Goal: Information Seeking & Learning: Understand process/instructions

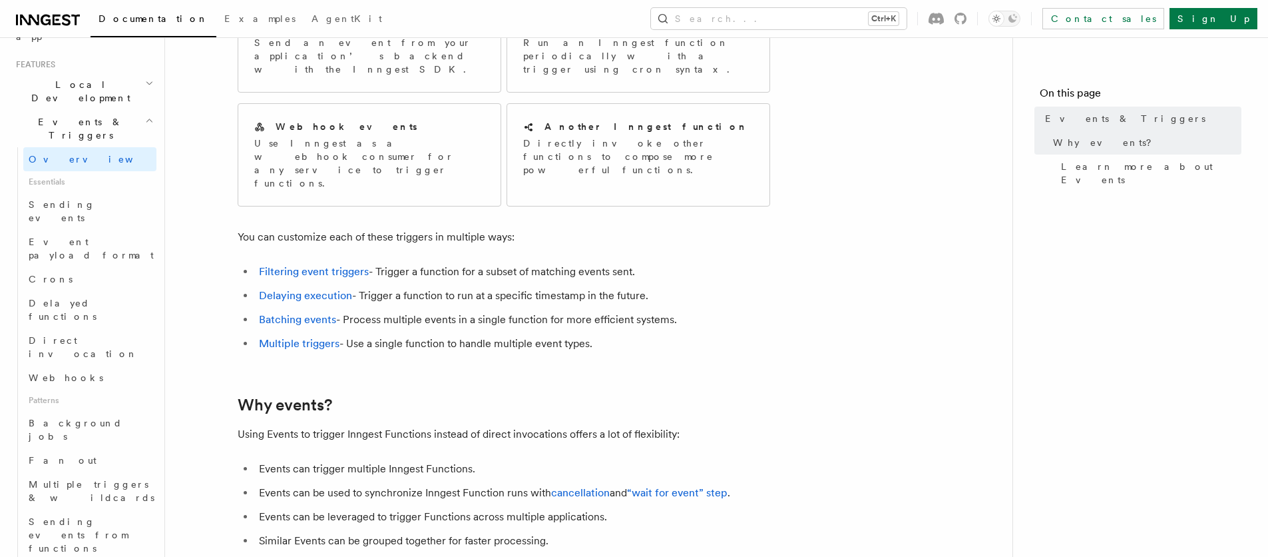
scroll to position [320, 0]
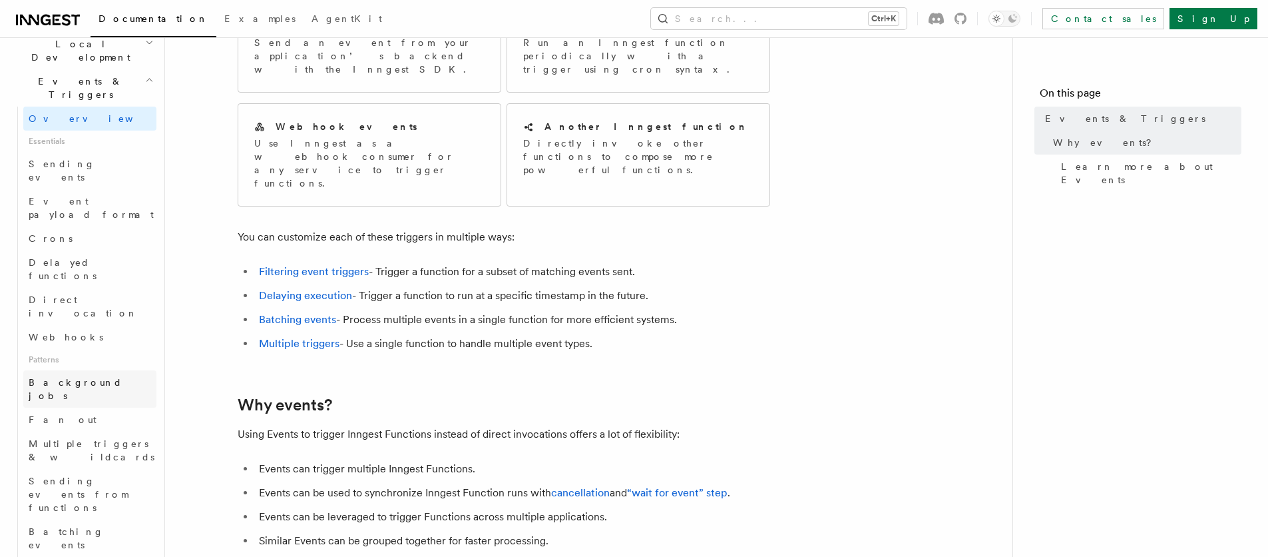
click at [109, 370] on link "Background jobs" at bounding box center [89, 388] width 133 height 37
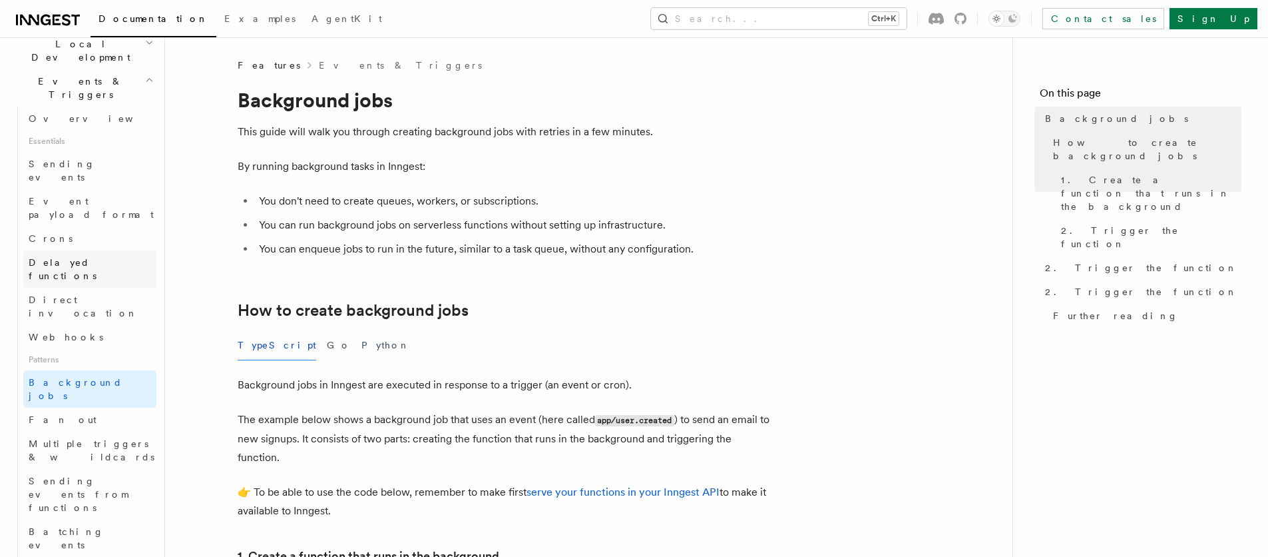
click at [97, 257] on span "Delayed functions" at bounding box center [63, 269] width 68 height 24
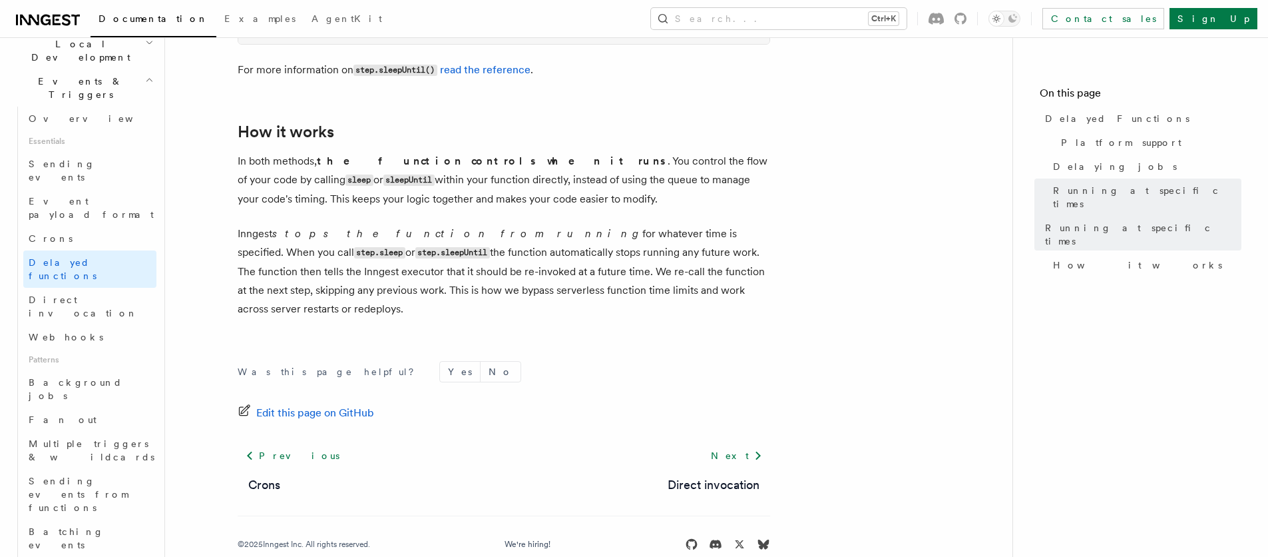
scroll to position [879, 0]
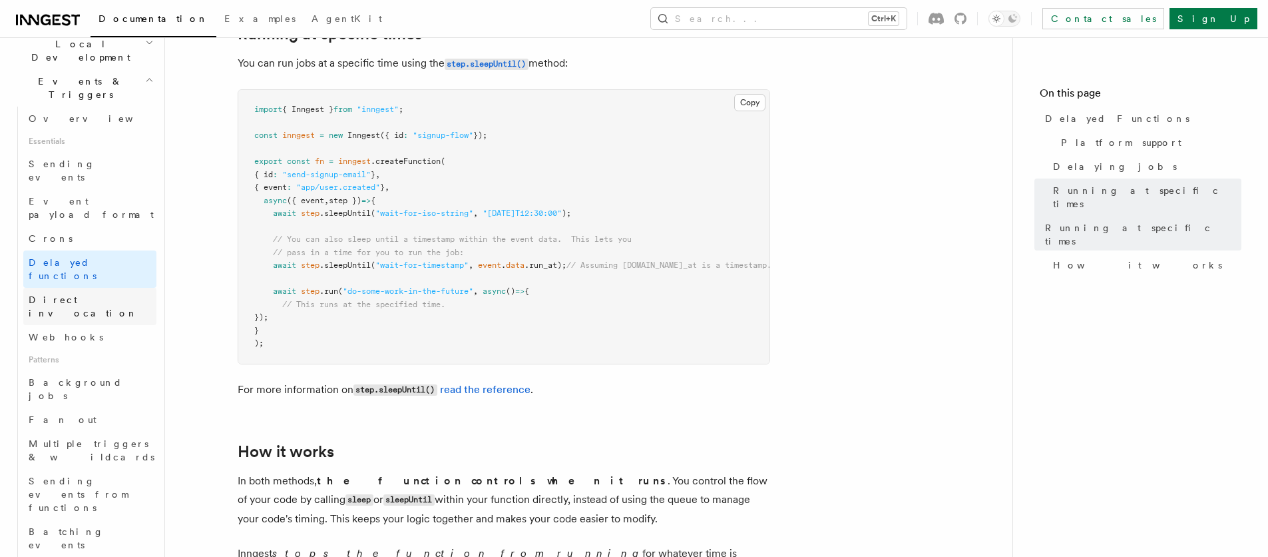
click at [103, 288] on link "Direct invocation" at bounding box center [89, 306] width 133 height 37
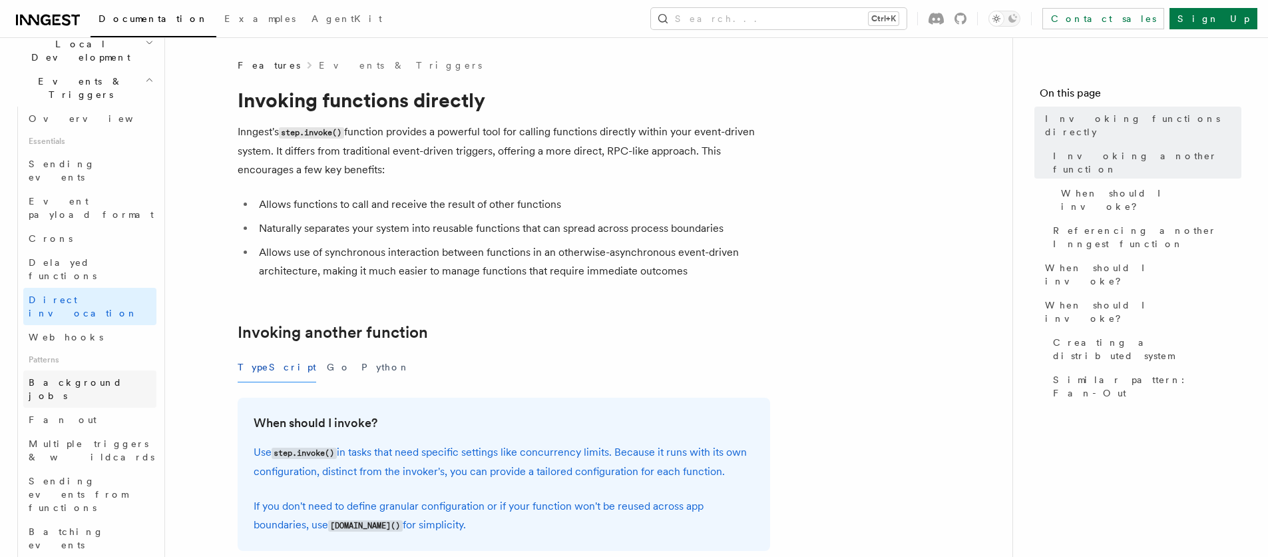
click at [77, 375] on span "Background jobs" at bounding box center [93, 388] width 128 height 27
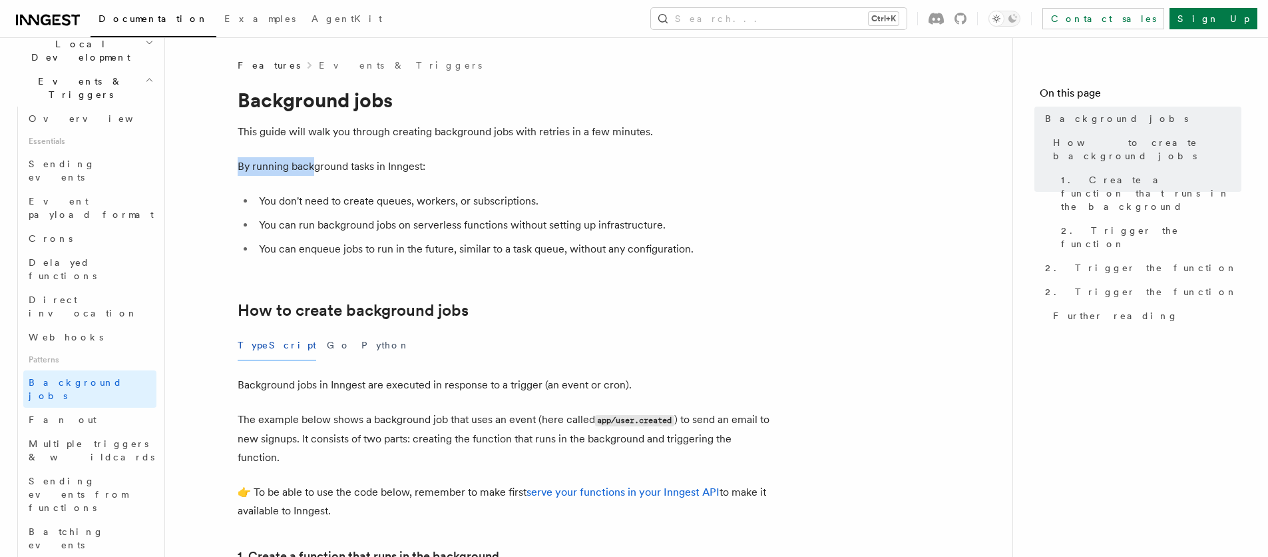
drag, startPoint x: 311, startPoint y: 161, endPoint x: 488, endPoint y: 155, distance: 177.2
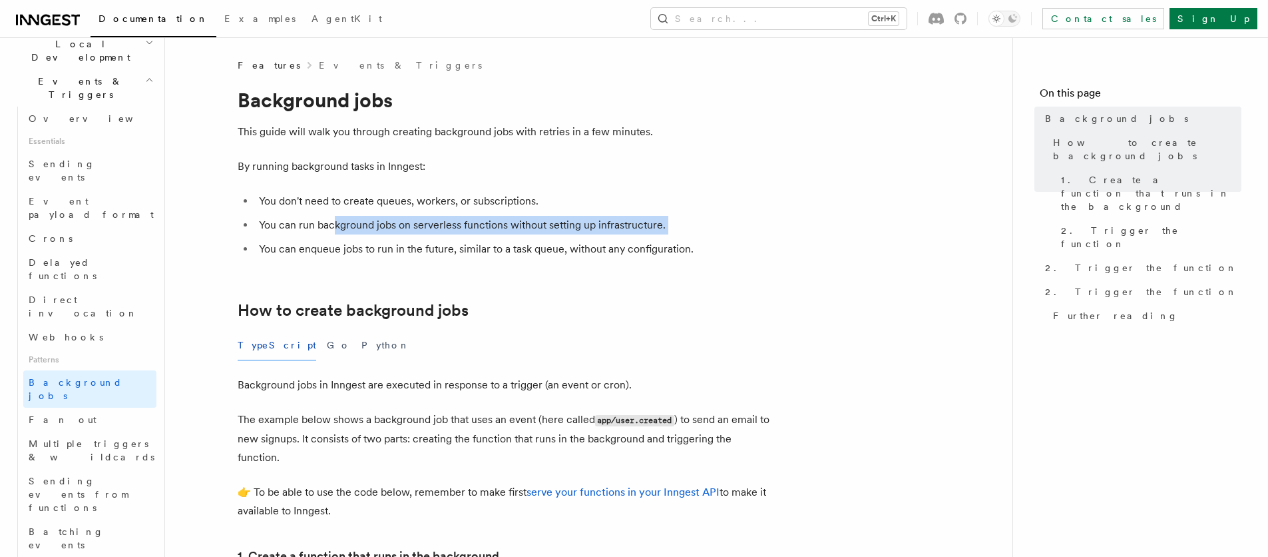
drag, startPoint x: 336, startPoint y: 230, endPoint x: 651, endPoint y: 236, distance: 315.6
click at [651, 236] on ul "You don't need to create queues, workers, or subscriptions. You can run backgro…" at bounding box center [504, 225] width 533 height 67
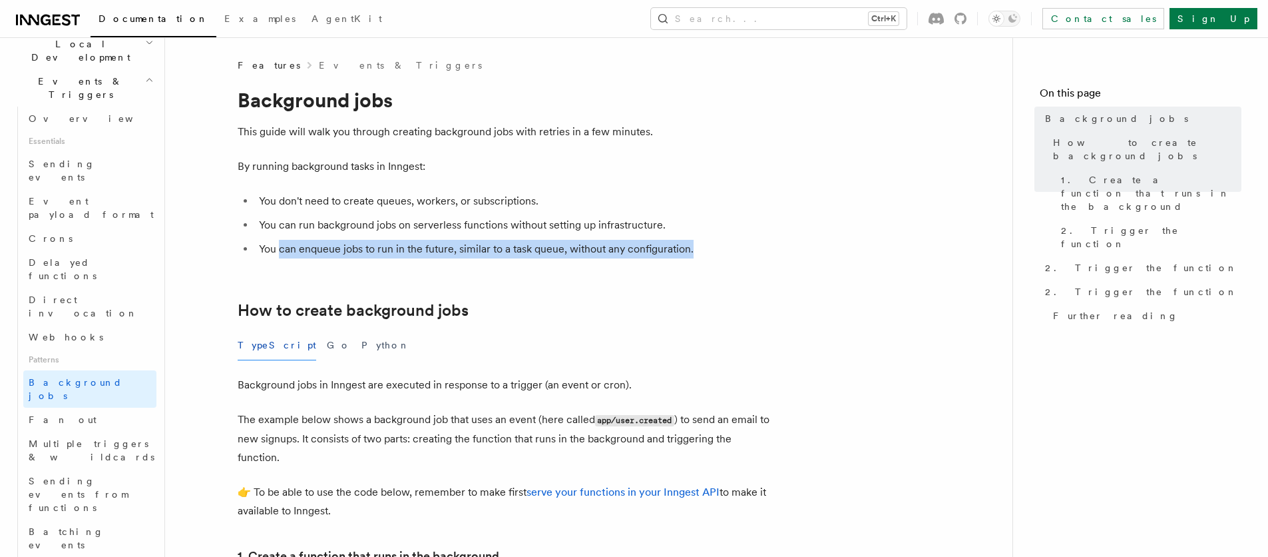
drag, startPoint x: 282, startPoint y: 246, endPoint x: 728, endPoint y: 248, distance: 446.7
click at [728, 248] on li "You can enqueue jobs to run in the future, similar to a task queue, without any…" at bounding box center [512, 249] width 515 height 19
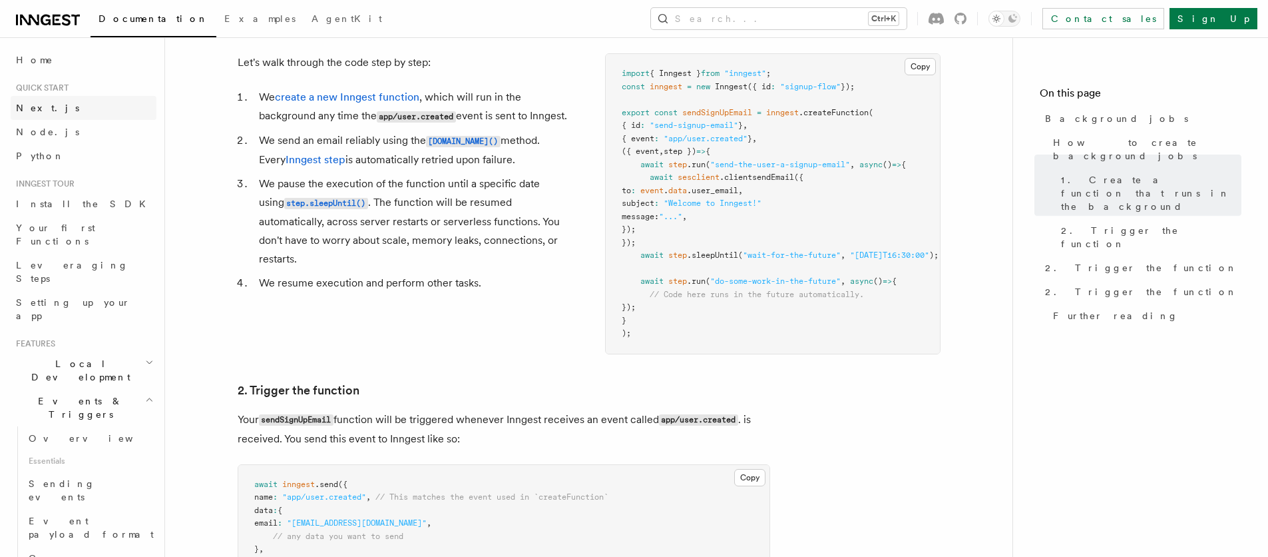
click at [51, 109] on link "Next.js" at bounding box center [84, 108] width 146 height 24
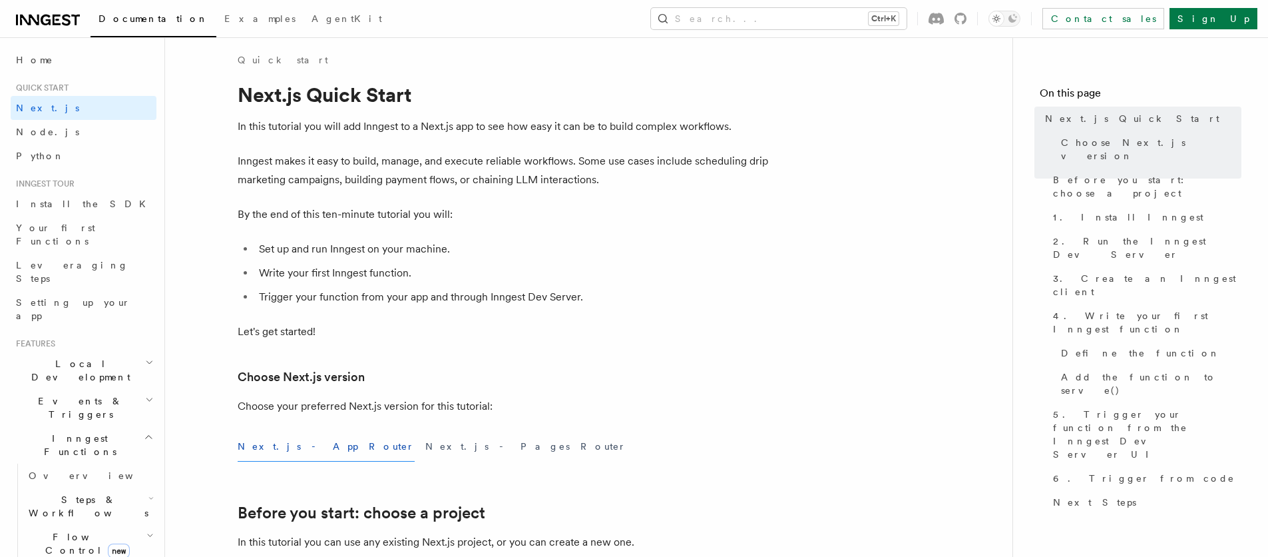
scroll to position [160, 0]
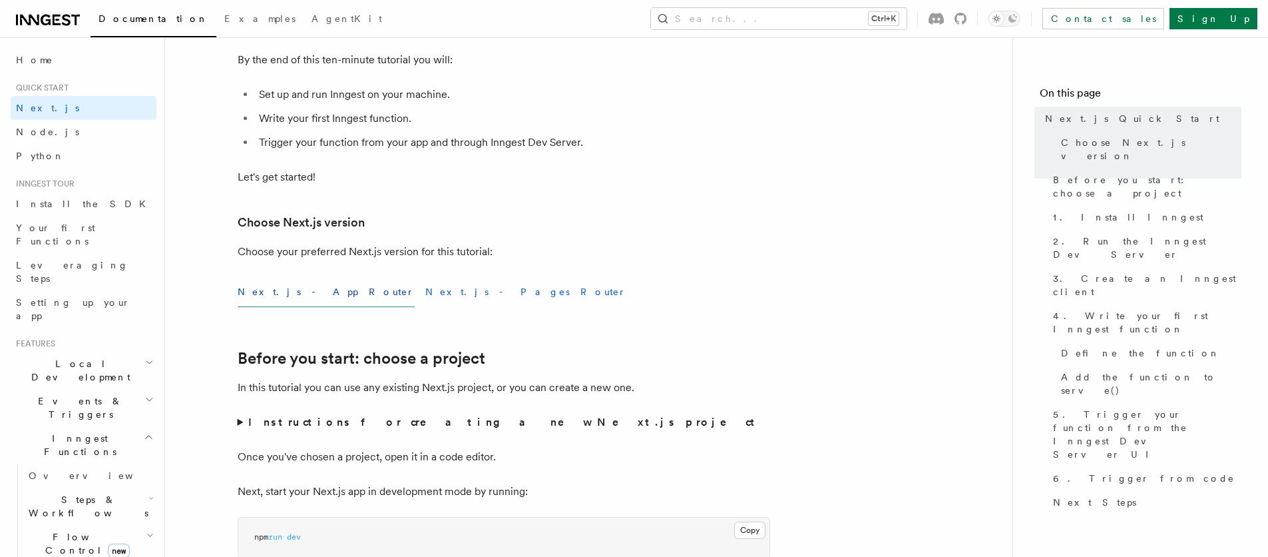
click at [425, 301] on button "Next.js - Pages Router" at bounding box center [525, 292] width 201 height 30
click at [264, 277] on button "Next.js - App Router" at bounding box center [326, 292] width 177 height 30
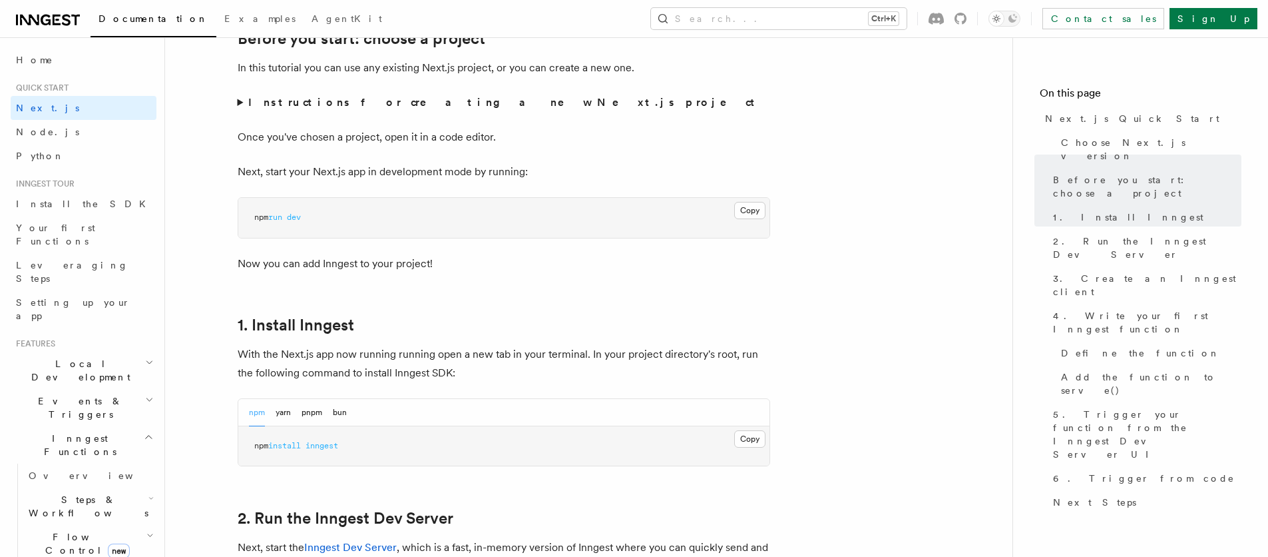
click at [240, 97] on summary "Instructions for creating a new Next.js project" at bounding box center [504, 102] width 533 height 19
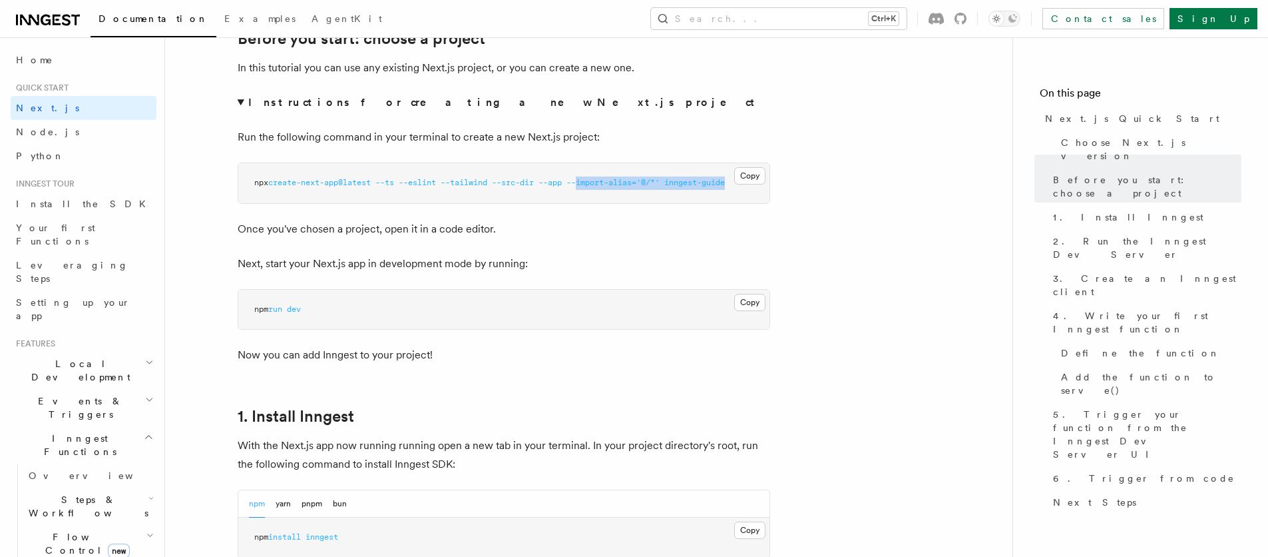
drag, startPoint x: 603, startPoint y: 184, endPoint x: 771, endPoint y: 183, distance: 167.8
click at [238, 100] on summary "Instructions for creating a new Next.js project" at bounding box center [504, 102] width 533 height 19
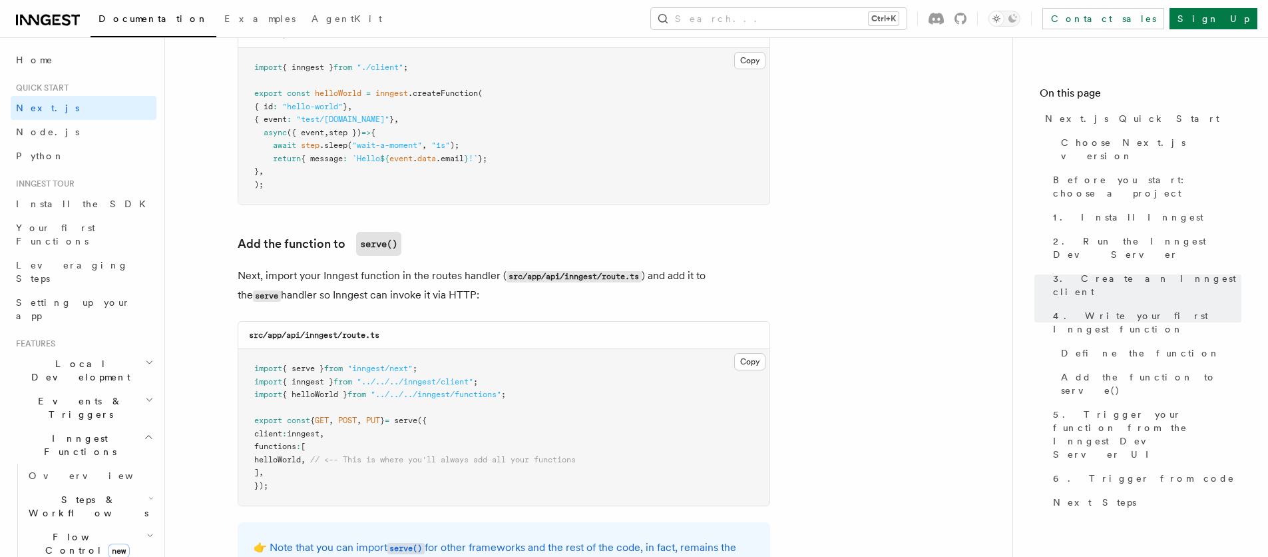
scroll to position [2317, 0]
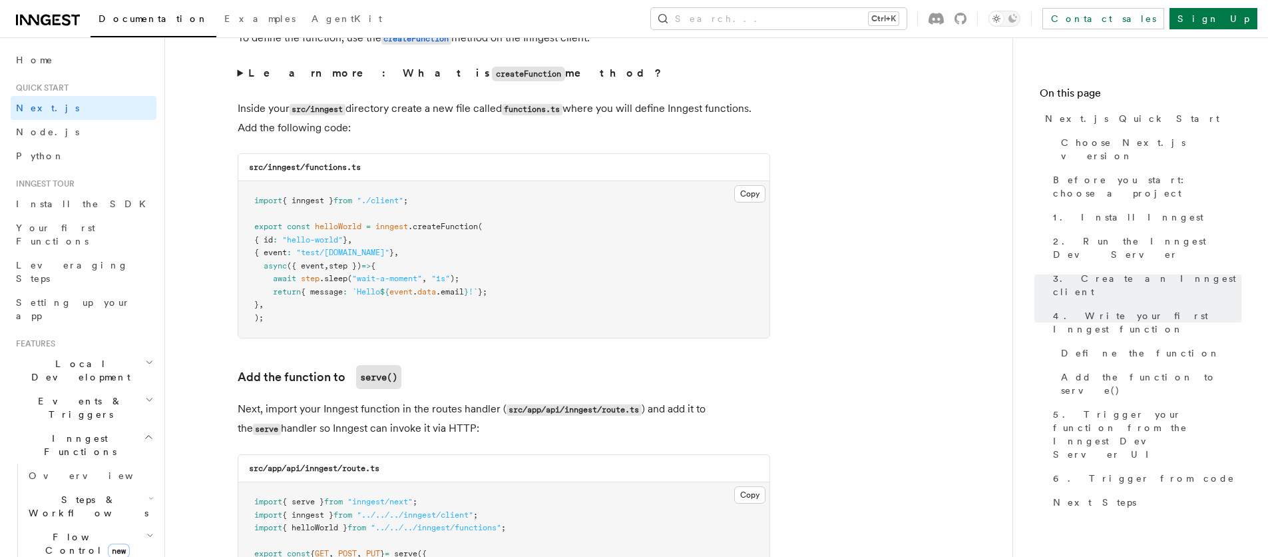
click at [244, 72] on summary "Learn more: What is createFunction method?" at bounding box center [504, 73] width 533 height 19
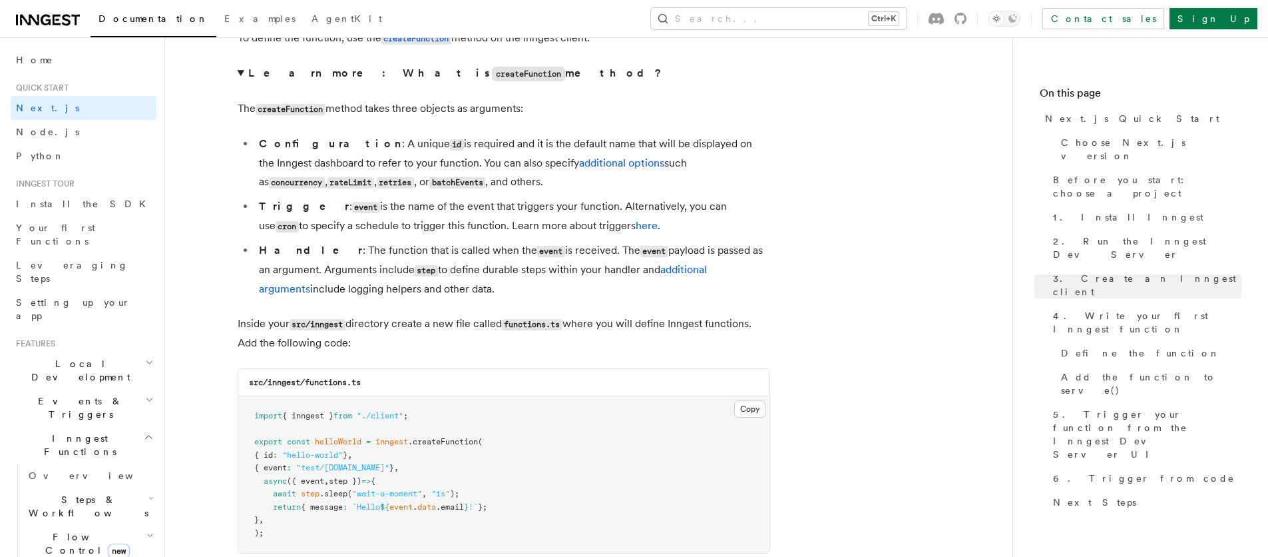
click at [242, 72] on summary "Learn more: What is createFunction method?" at bounding box center [504, 73] width 533 height 19
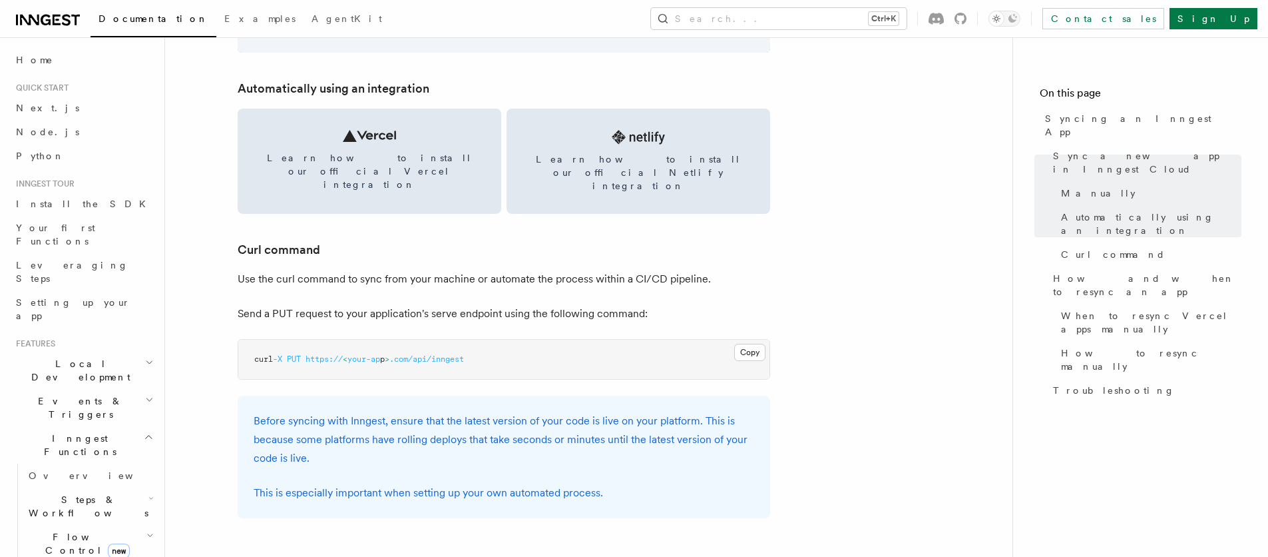
scroll to position [1837, 0]
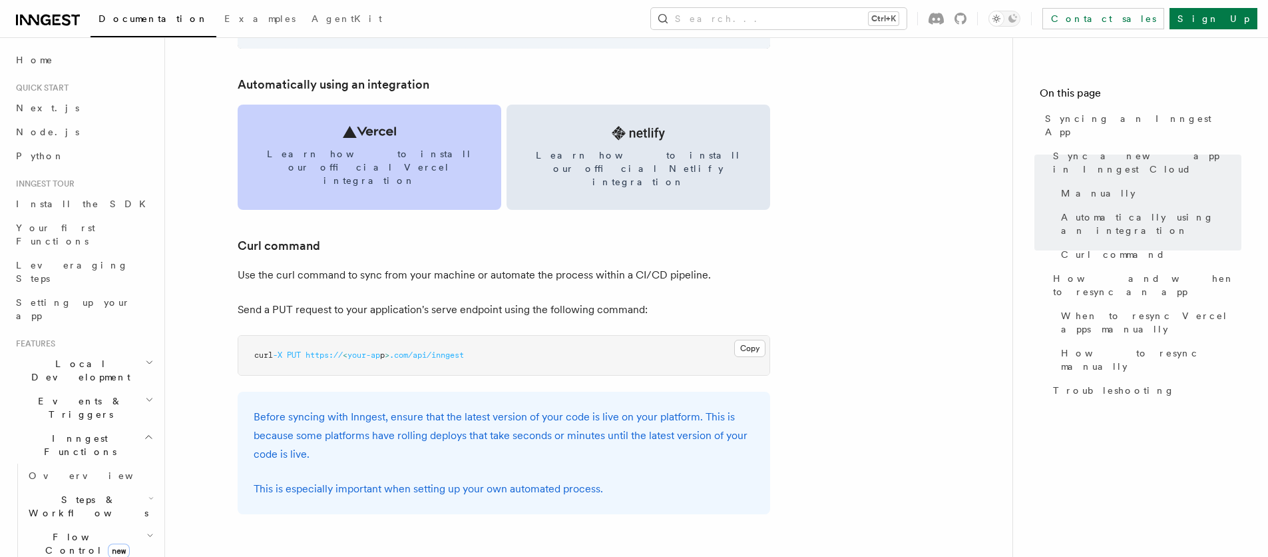
click at [325, 141] on link "Learn how to install our official Vercel integration" at bounding box center [370, 157] width 264 height 105
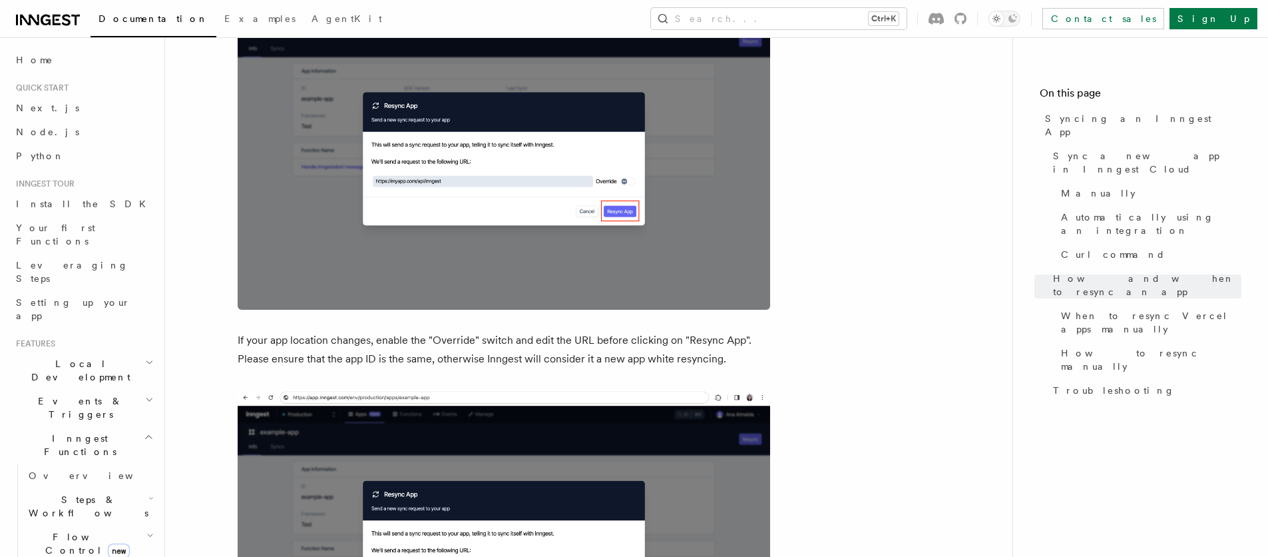
scroll to position [3355, 0]
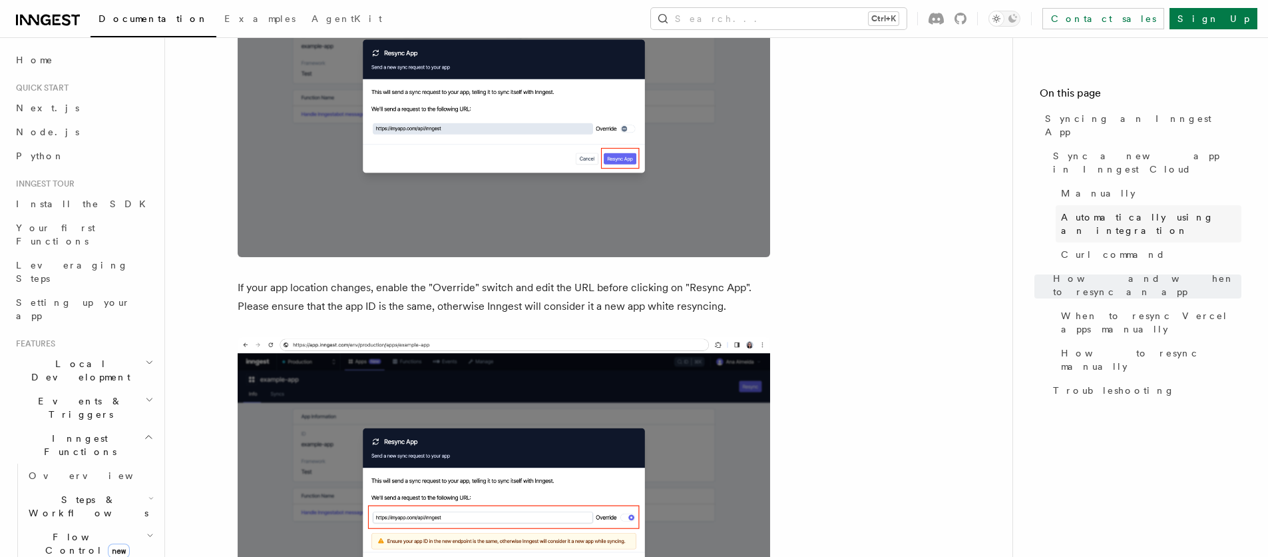
click at [1174, 205] on link "Automatically using an integration" at bounding box center [1149, 223] width 186 height 37
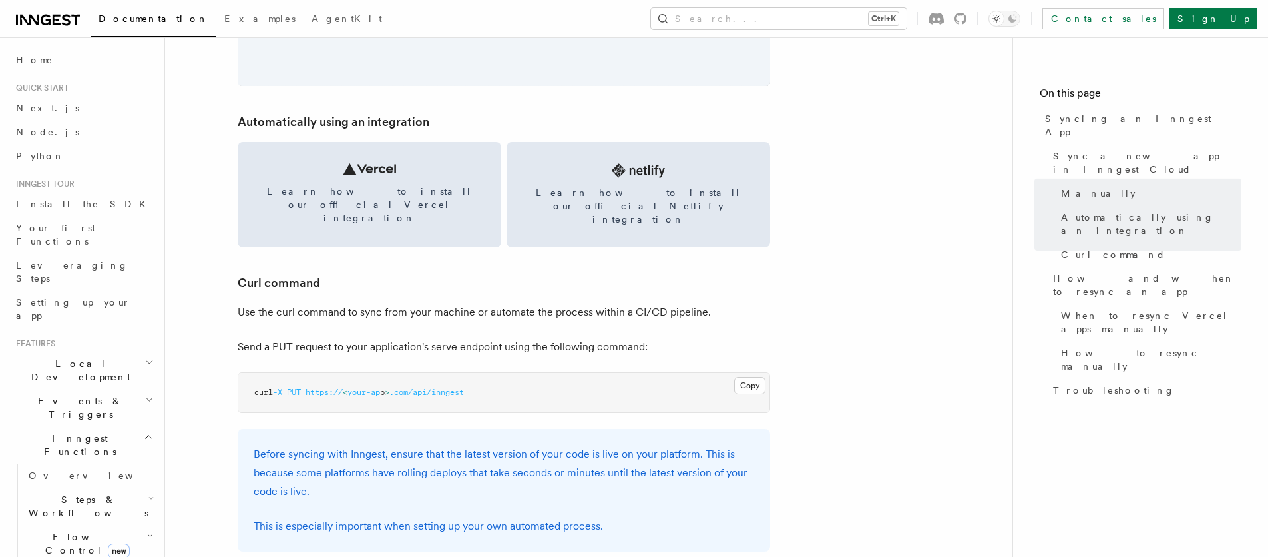
scroll to position [1609, 0]
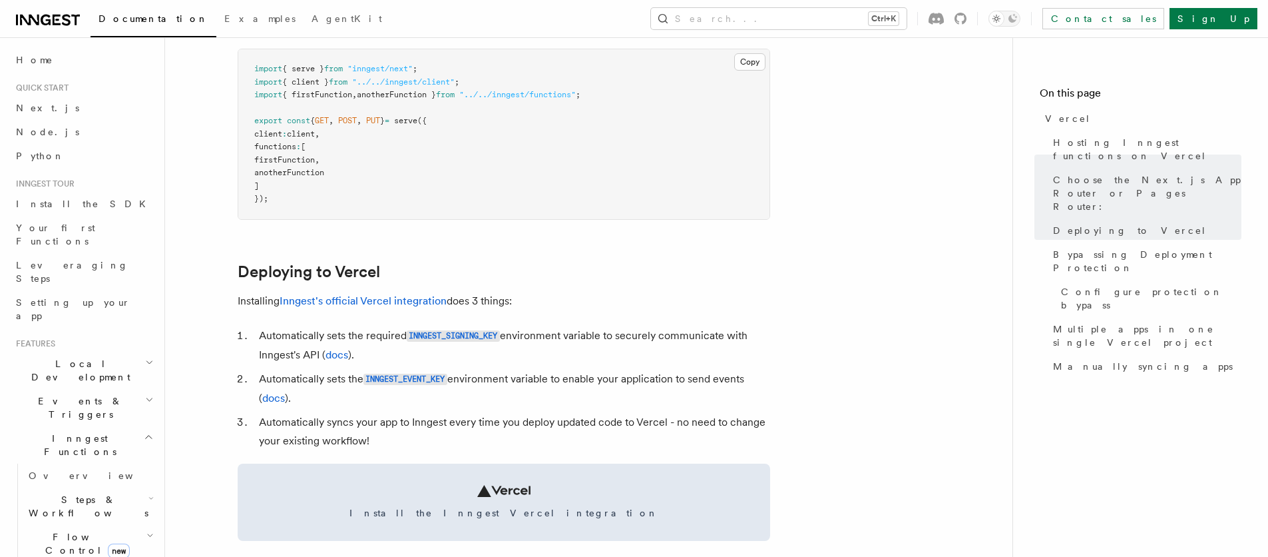
scroll to position [401, 0]
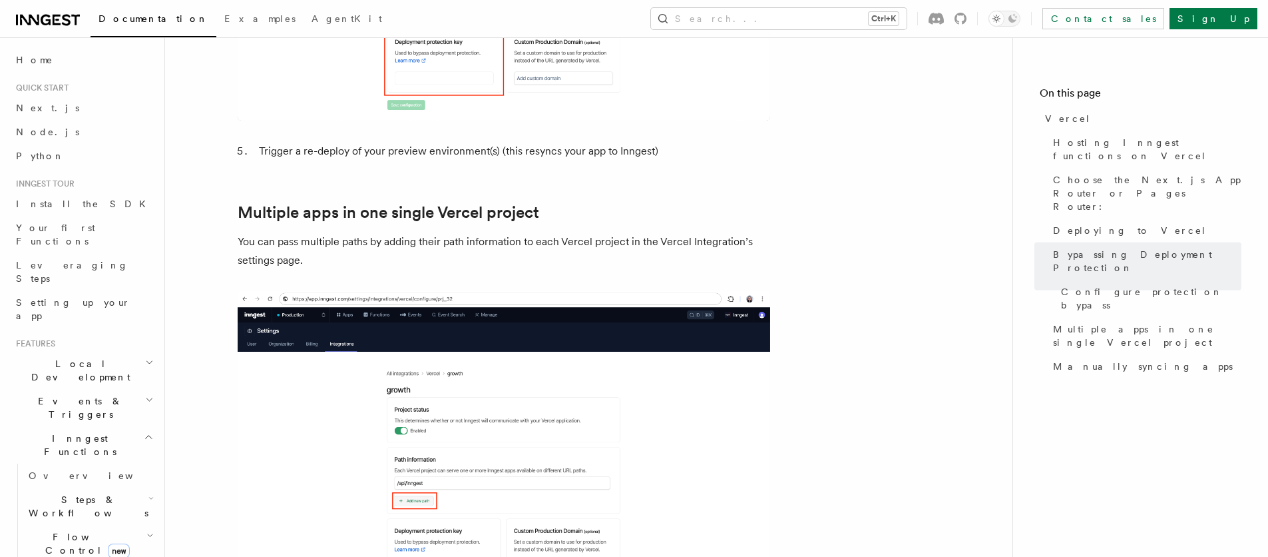
scroll to position [1359, 0]
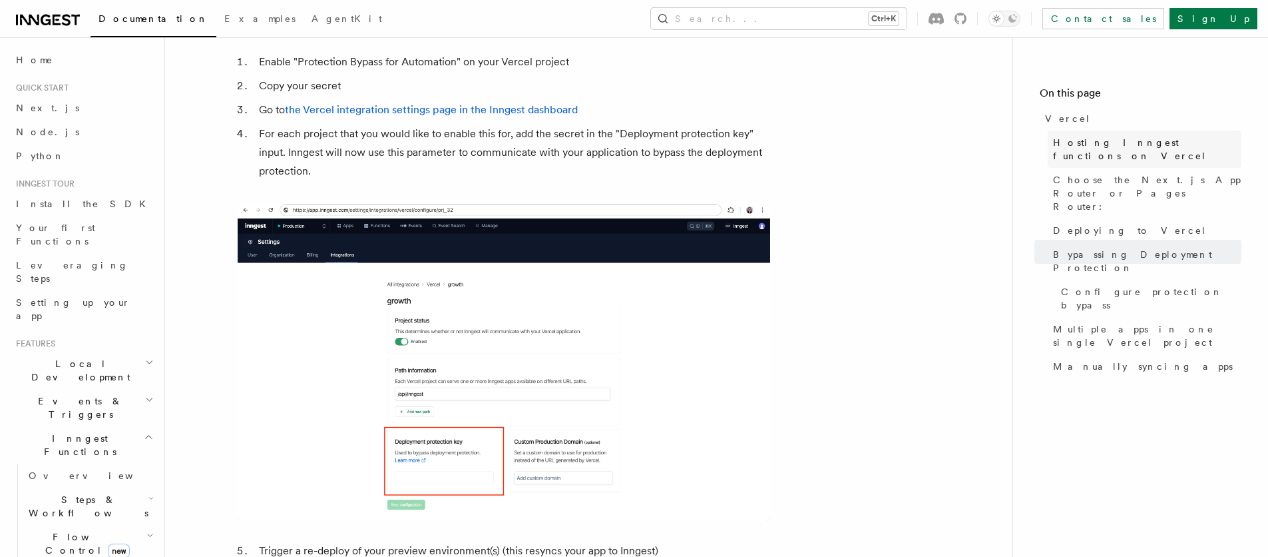
click at [1168, 142] on span "Hosting Inngest functions on Vercel" at bounding box center [1147, 149] width 188 height 27
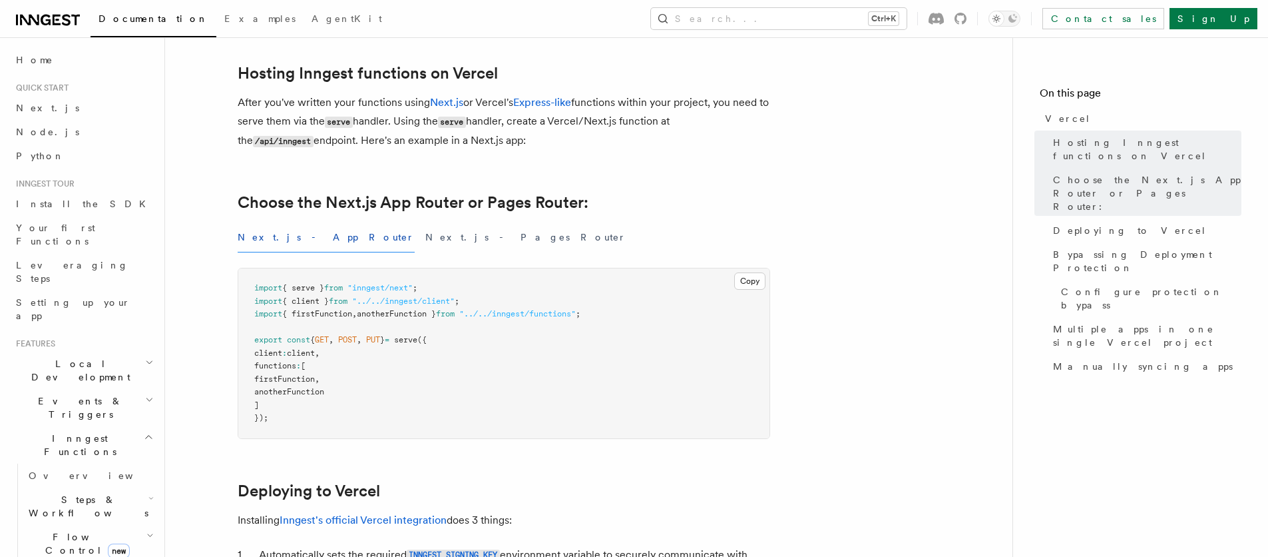
scroll to position [272, 0]
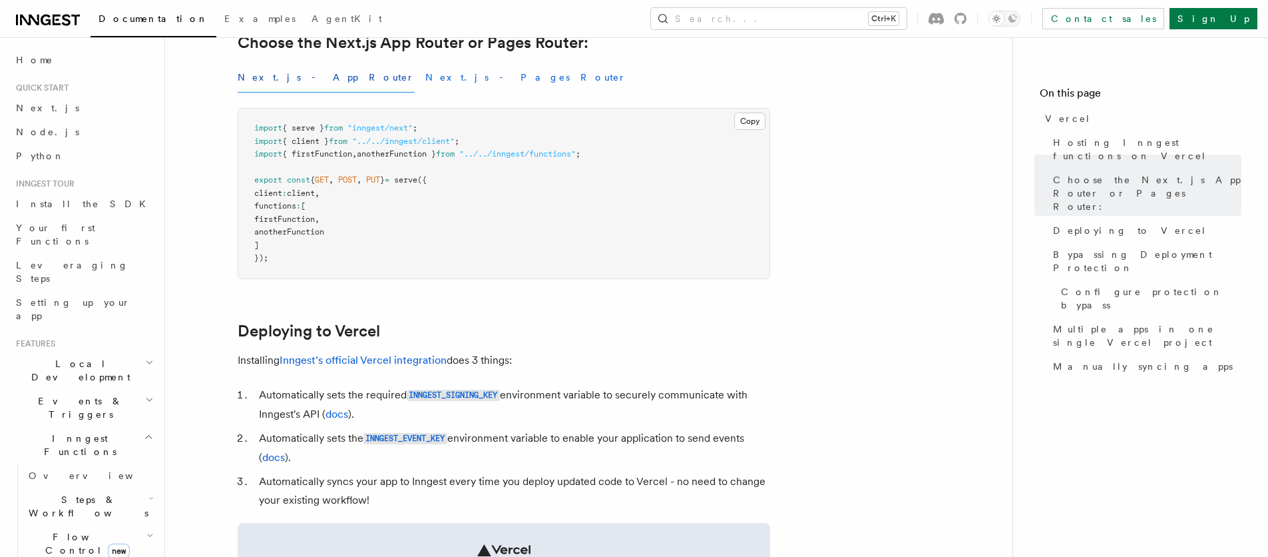
click at [425, 81] on button "Next.js - Pages Router" at bounding box center [525, 78] width 201 height 30
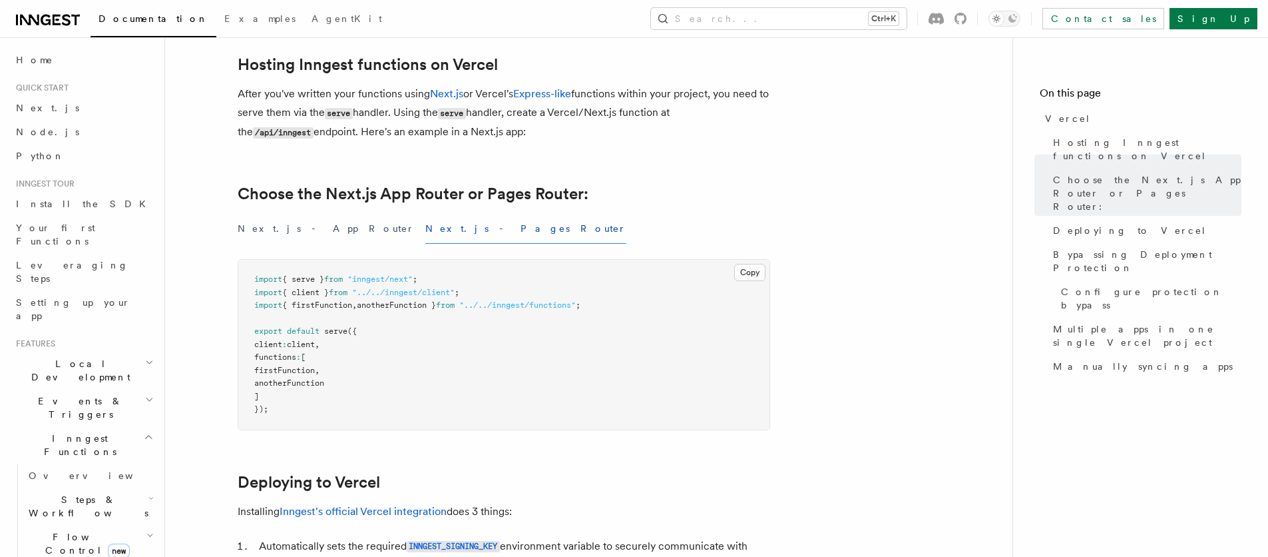
scroll to position [192, 0]
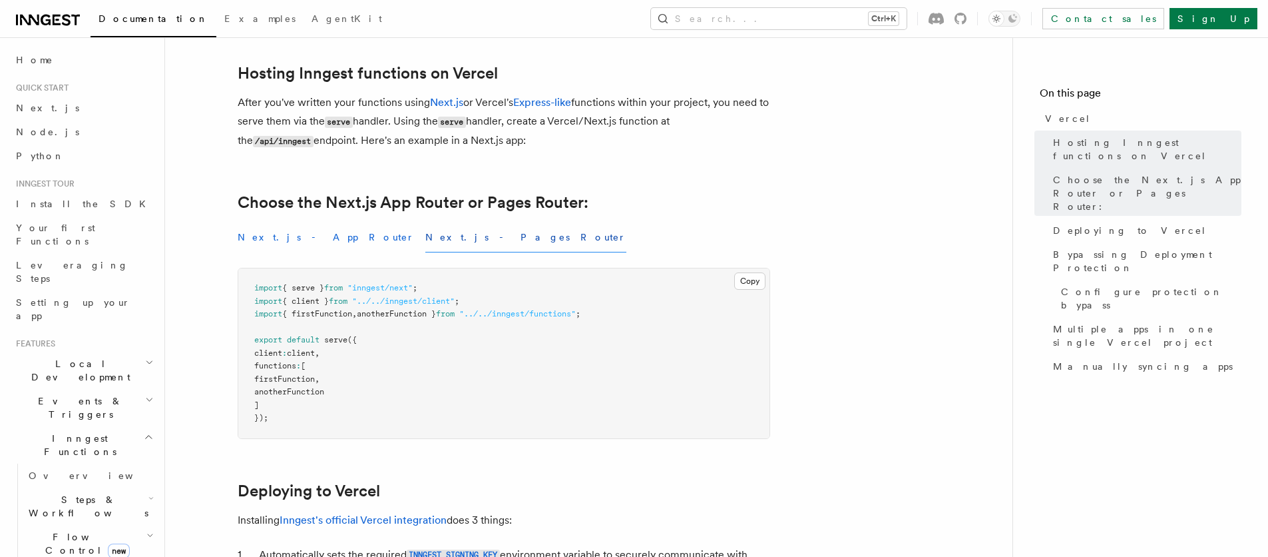
click at [294, 244] on button "Next.js - App Router" at bounding box center [326, 237] width 177 height 30
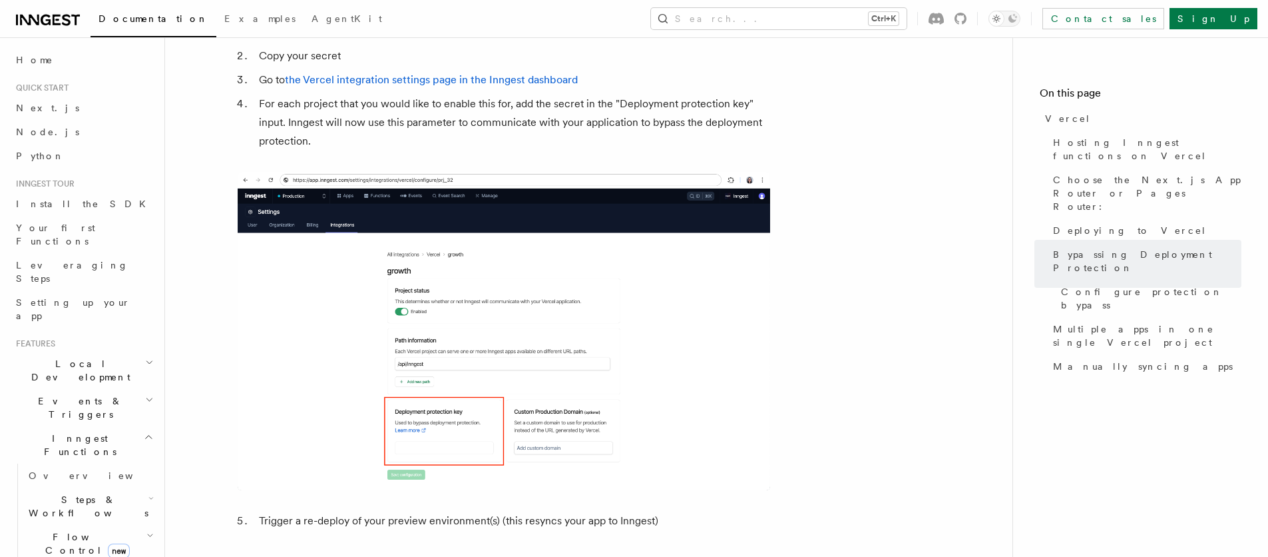
scroll to position [1230, 0]
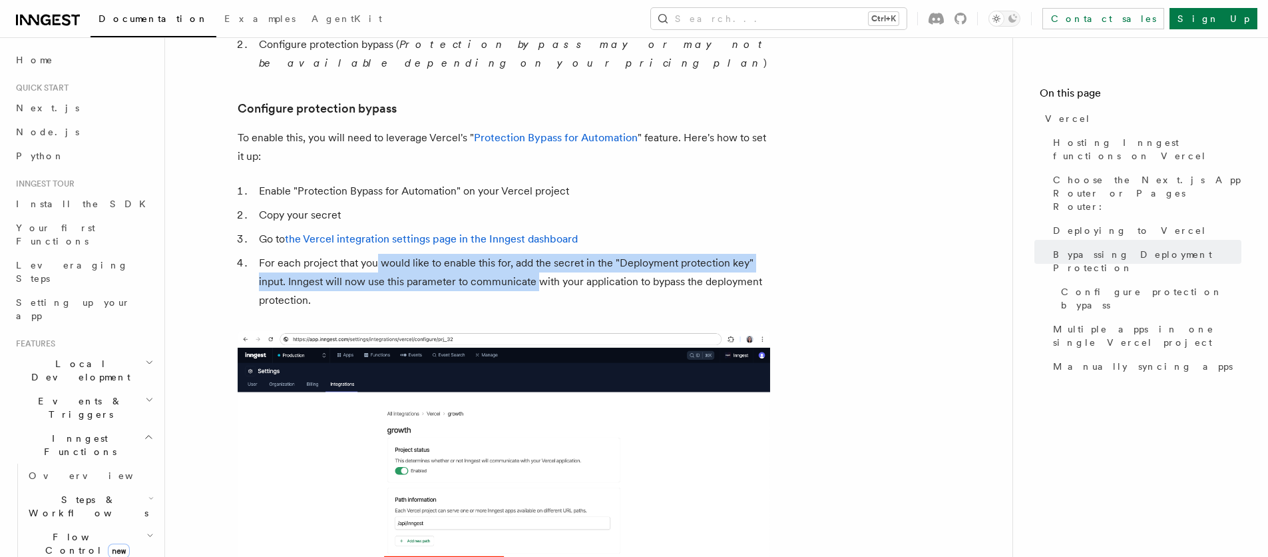
drag, startPoint x: 375, startPoint y: 232, endPoint x: 559, endPoint y: 248, distance: 185.1
click at [540, 254] on li "For each project that you would like to enable this for, add the secret in the …" at bounding box center [512, 282] width 515 height 56
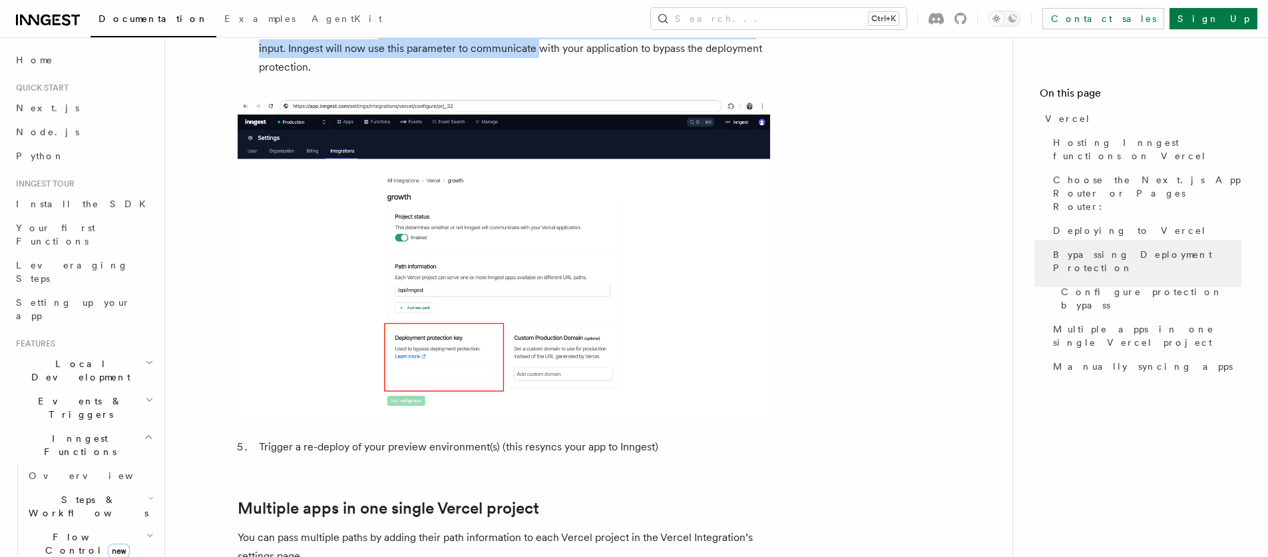
scroll to position [1310, 0]
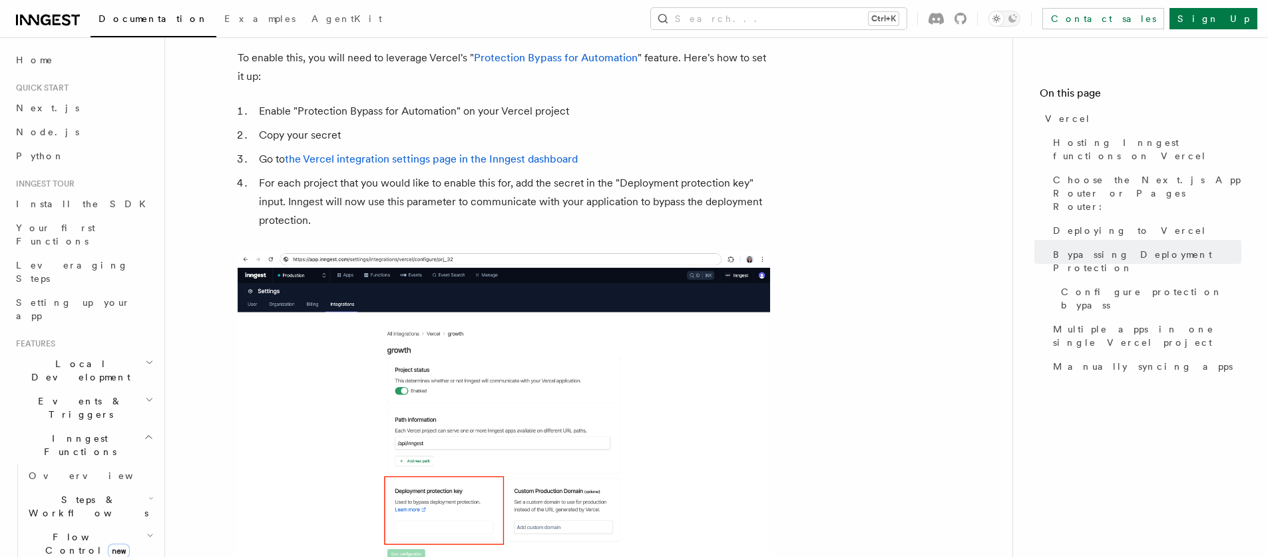
click at [561, 174] on li "For each project that you would like to enable this for, add the secret in the …" at bounding box center [512, 202] width 515 height 56
drag, startPoint x: 537, startPoint y: 164, endPoint x: 489, endPoint y: 164, distance: 48.6
click at [503, 174] on li "For each project that you would like to enable this for, add the secret in the …" at bounding box center [512, 202] width 515 height 56
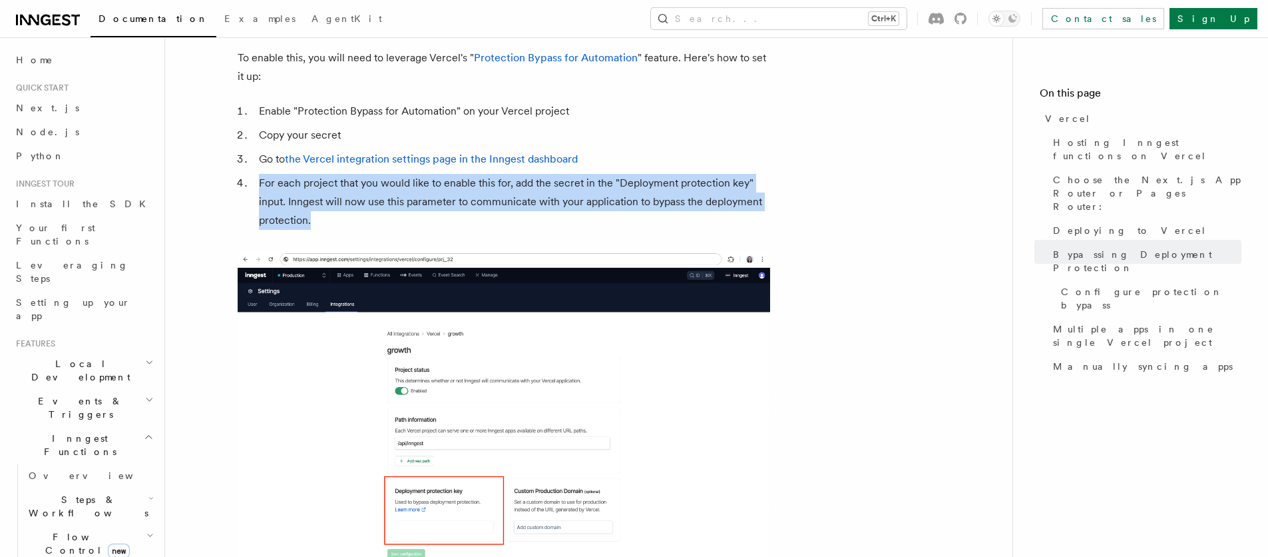
drag, startPoint x: 347, startPoint y: 182, endPoint x: 260, endPoint y: 141, distance: 96.5
click at [260, 174] on li "For each project that you would like to enable this for, add the secret in the …" at bounding box center [512, 202] width 515 height 56
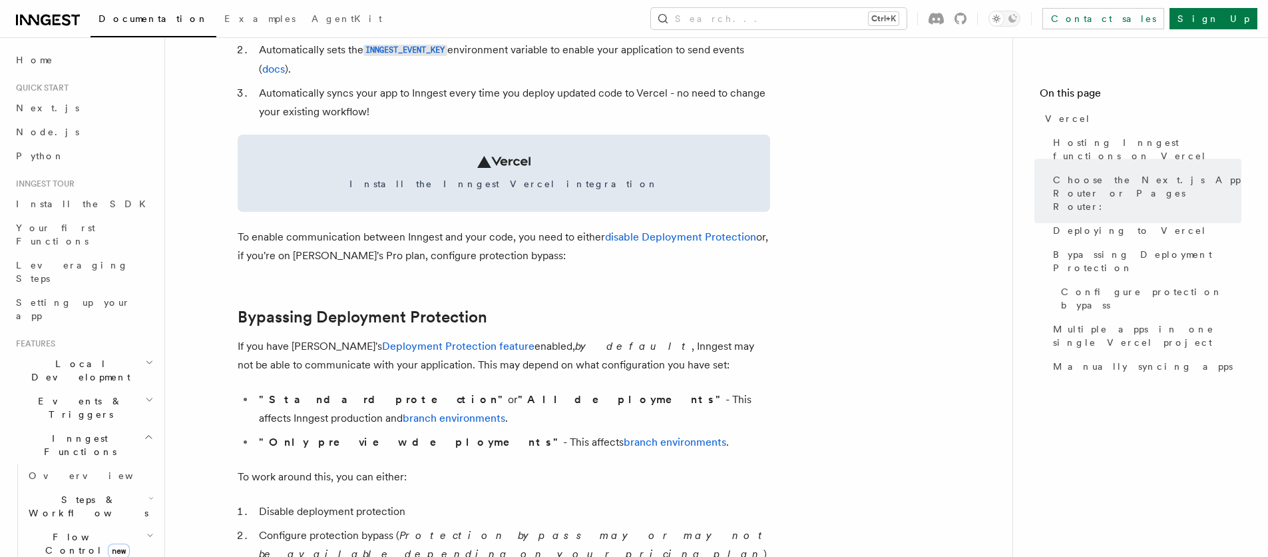
scroll to position [879, 0]
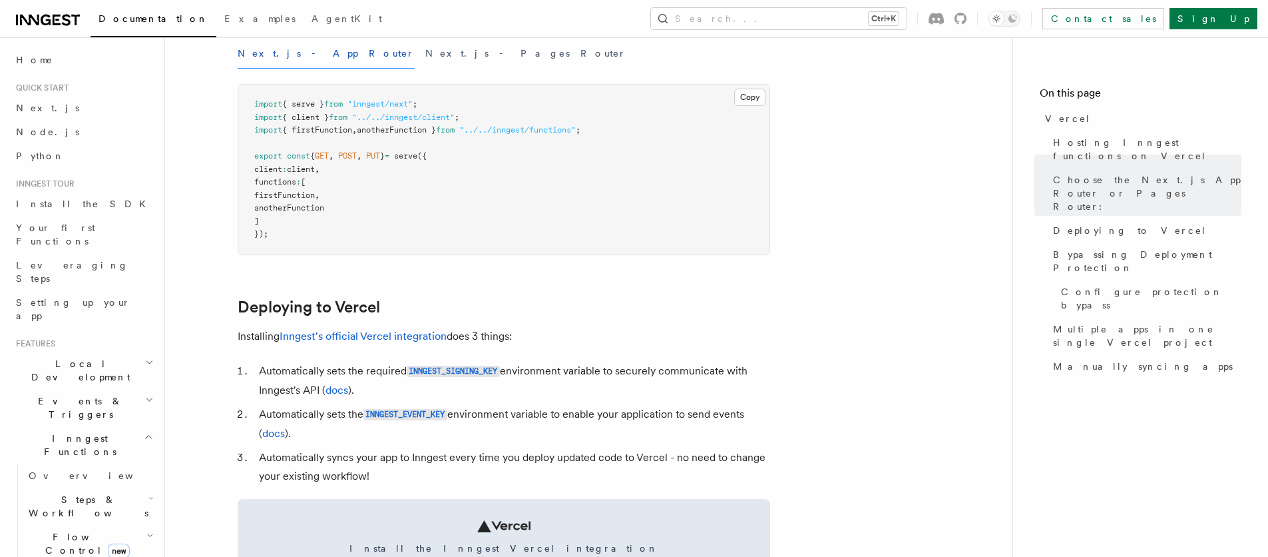
scroll to position [479, 0]
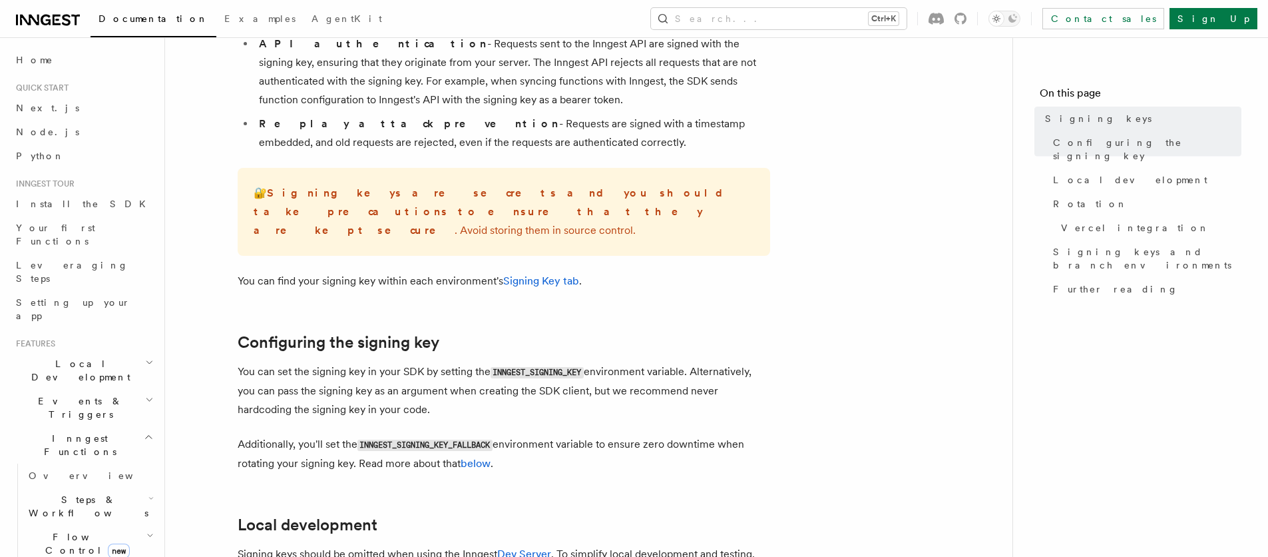
scroll to position [240, 0]
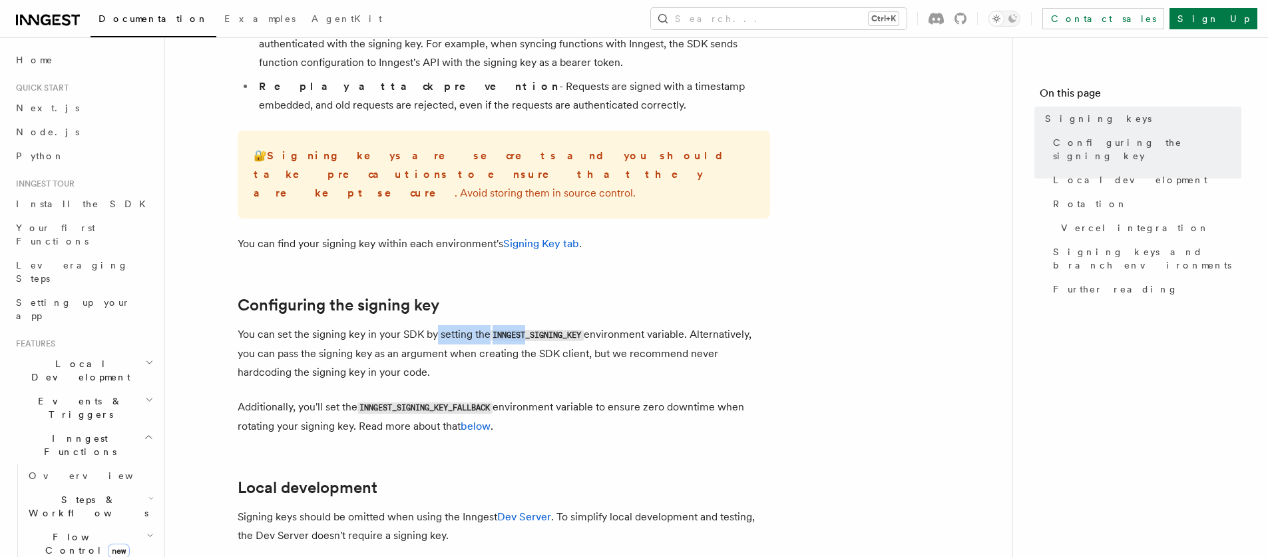
drag, startPoint x: 468, startPoint y: 316, endPoint x: 539, endPoint y: 316, distance: 71.2
click at [533, 325] on p "You can set the signing key in your SDK by setting the INNGEST_SIGNING_KEY envi…" at bounding box center [504, 353] width 533 height 57
click at [580, 330] on code "INNGEST_SIGNING_KEY" at bounding box center [537, 335] width 93 height 11
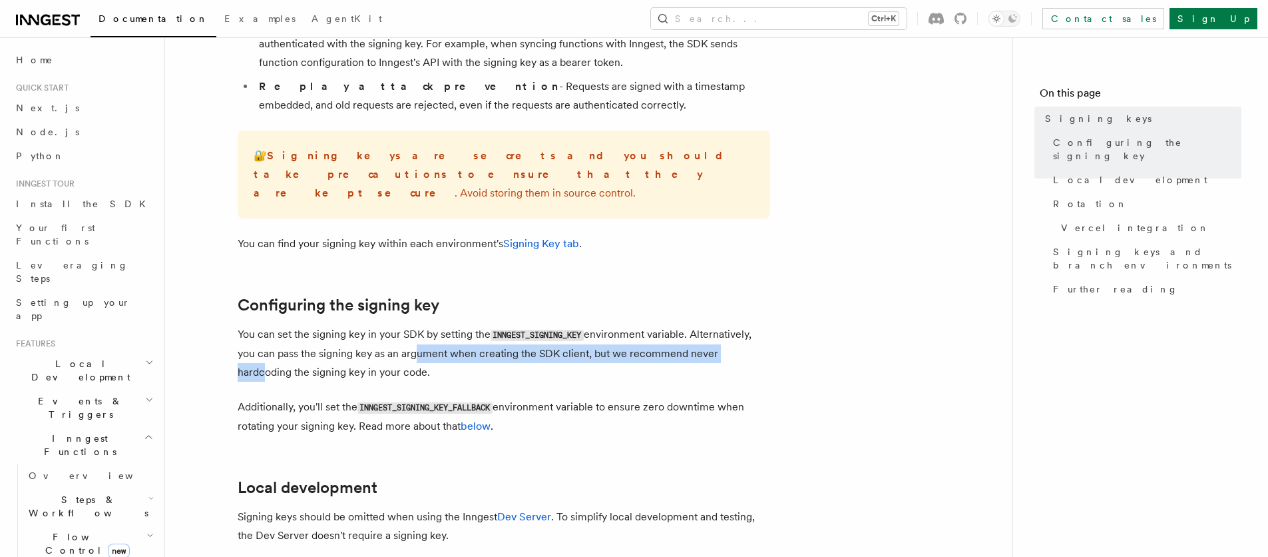
drag, startPoint x: 413, startPoint y: 335, endPoint x: 736, endPoint y: 334, distance: 322.9
click at [736, 334] on p "You can set the signing key in your SDK by setting the INNGEST_SIGNING_KEY envi…" at bounding box center [504, 353] width 533 height 57
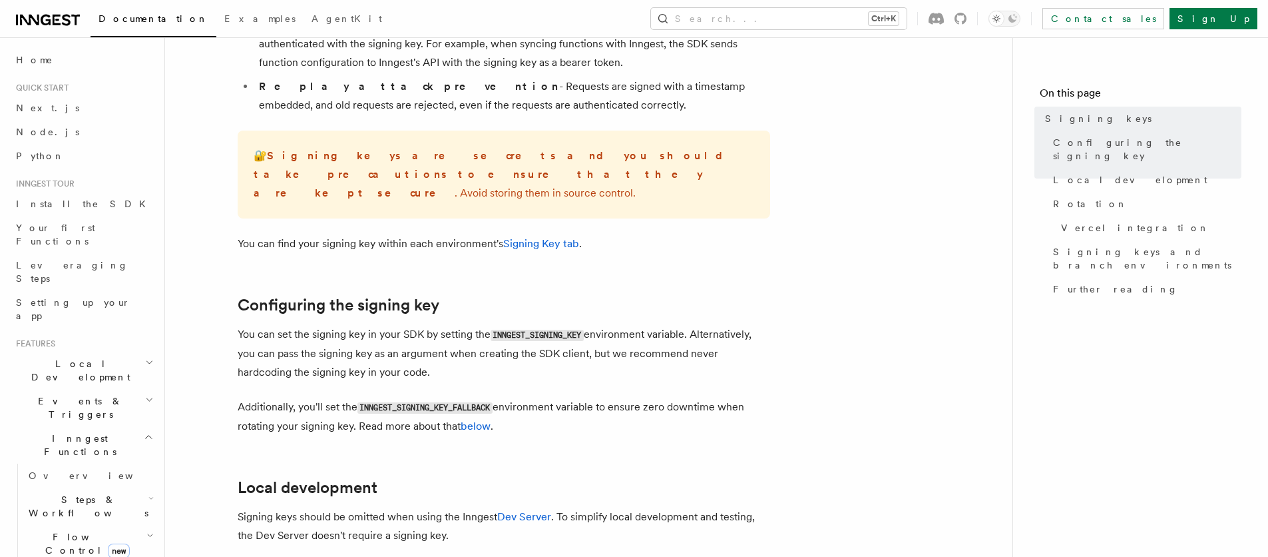
click at [379, 351] on p "You can set the signing key in your SDK by setting the INNGEST_SIGNING_KEY envi…" at bounding box center [504, 353] width 533 height 57
drag, startPoint x: 326, startPoint y: 385, endPoint x: 608, endPoint y: 380, distance: 282.3
click at [602, 397] on p "Additionally, you'll set the INNGEST_SIGNING_KEY_FALLBACK environment variable …" at bounding box center [504, 416] width 533 height 38
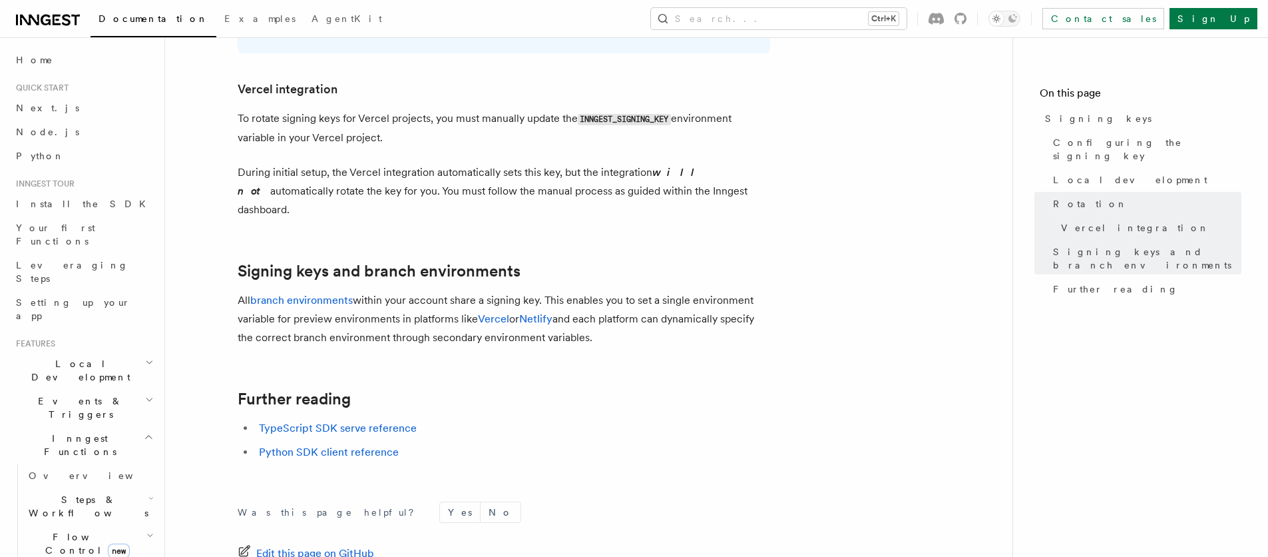
scroll to position [1438, 0]
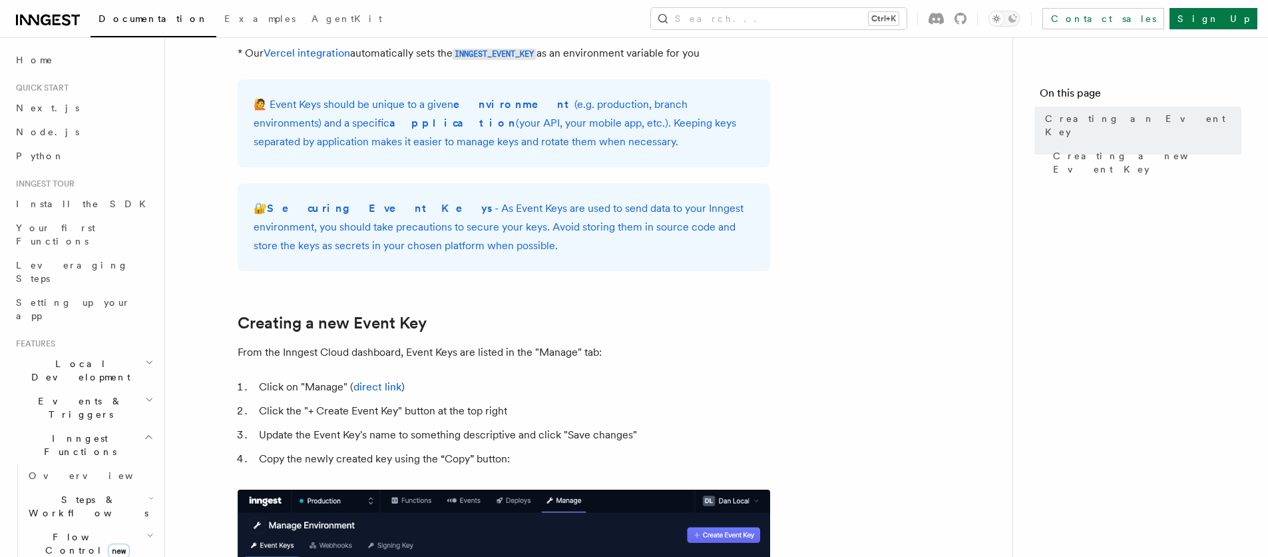
scroll to position [306, 0]
